Goal: Task Accomplishment & Management: Use online tool/utility

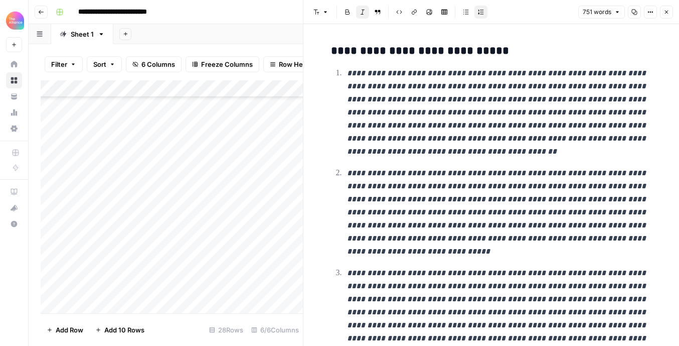
scroll to position [188, 0]
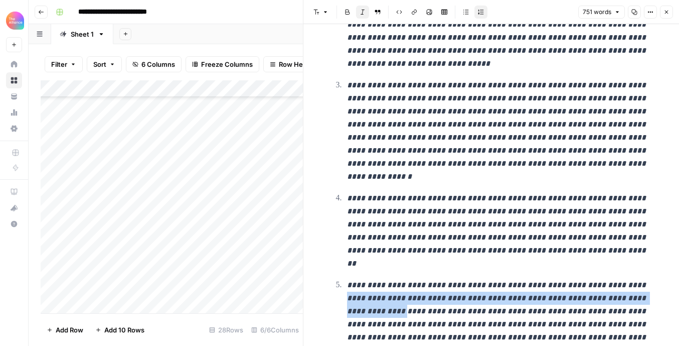
click at [668, 11] on icon "button" at bounding box center [667, 12] width 6 height 6
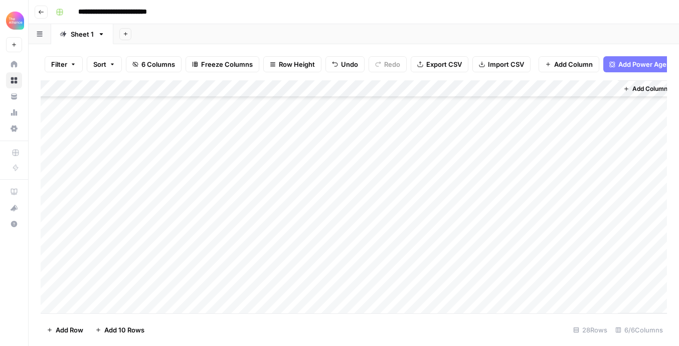
click at [139, 201] on div "Add Column" at bounding box center [354, 196] width 626 height 233
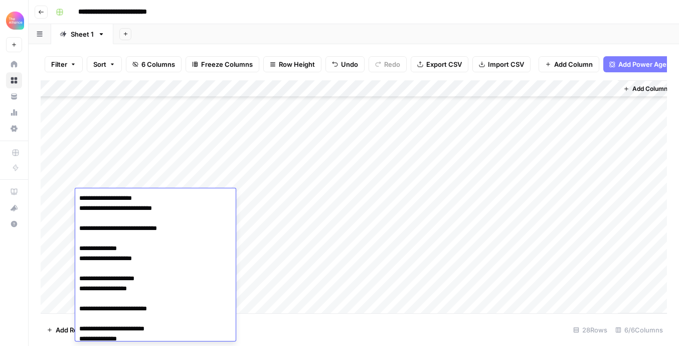
click at [396, 232] on div "Add Column" at bounding box center [354, 196] width 626 height 233
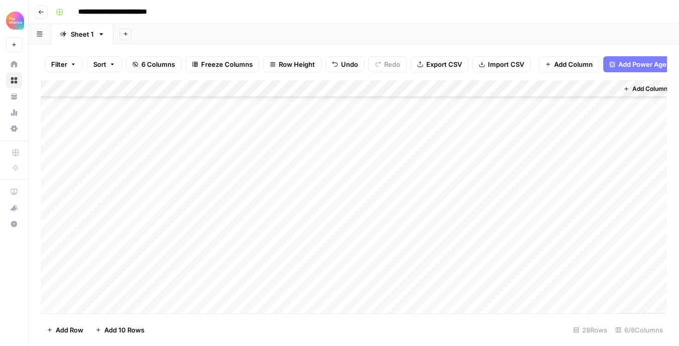
click at [144, 232] on div "Add Column" at bounding box center [354, 196] width 626 height 233
click at [393, 234] on div "Add Column" at bounding box center [354, 196] width 626 height 233
click at [430, 231] on div "Add Column" at bounding box center [354, 196] width 626 height 233
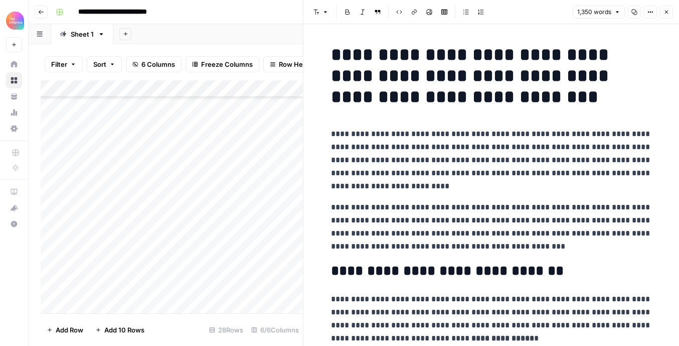
click at [632, 14] on icon "button" at bounding box center [634, 12] width 6 height 6
